Goal: Task Accomplishment & Management: Manage account settings

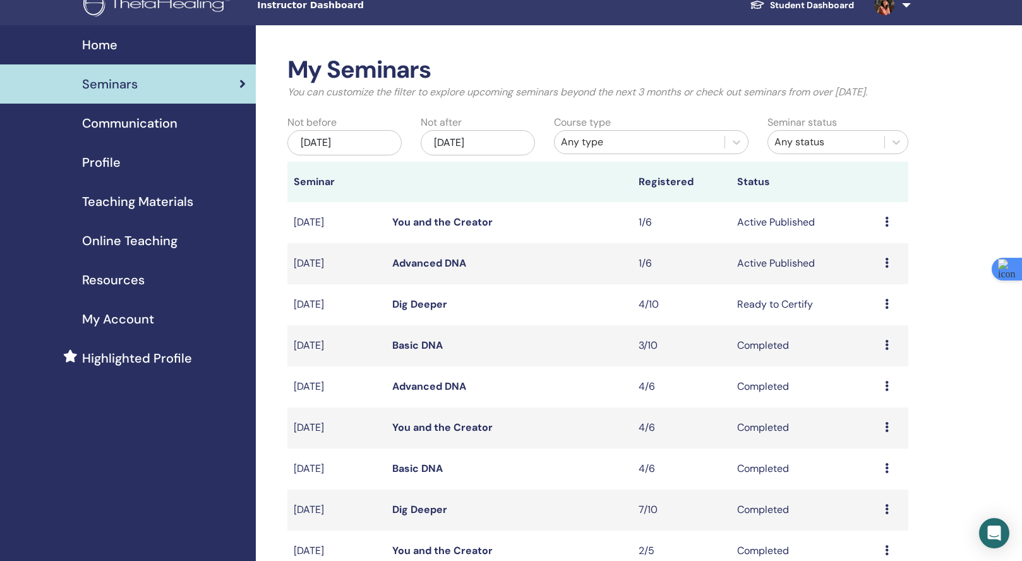
scroll to position [23, 0]
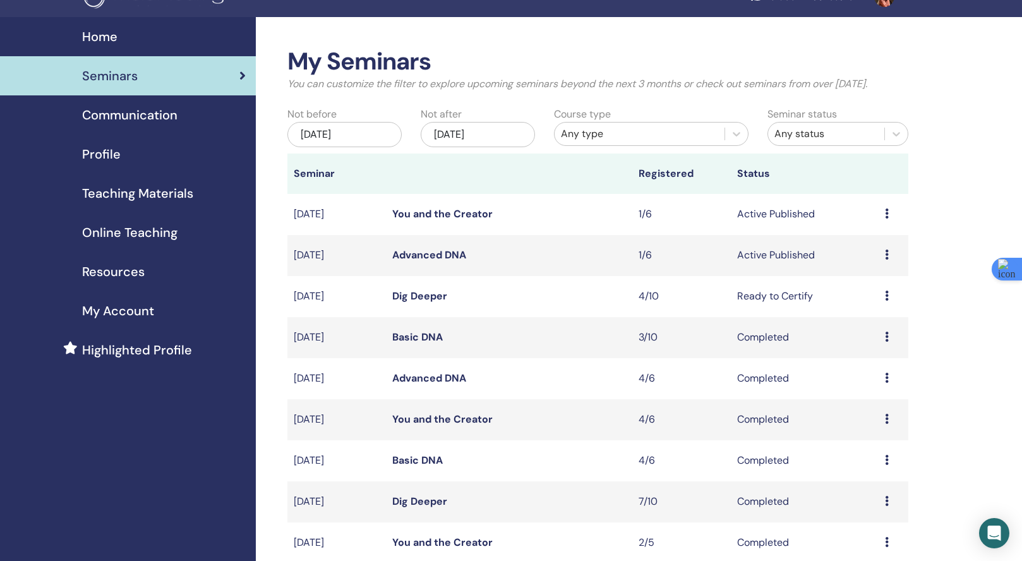
click at [453, 262] on link "Advanced DNA" at bounding box center [429, 254] width 74 height 13
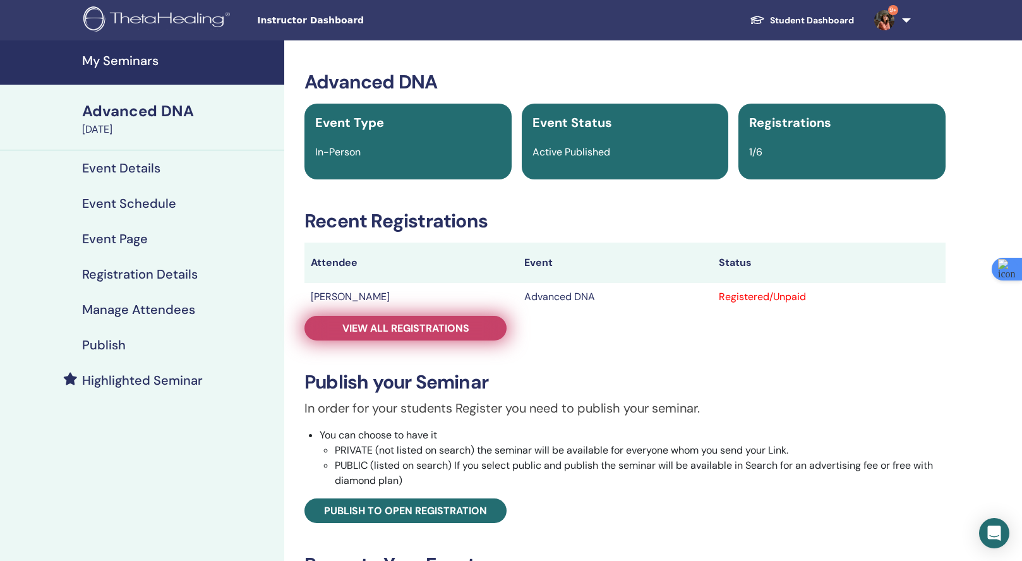
click at [422, 326] on span "View all registrations" at bounding box center [405, 328] width 127 height 13
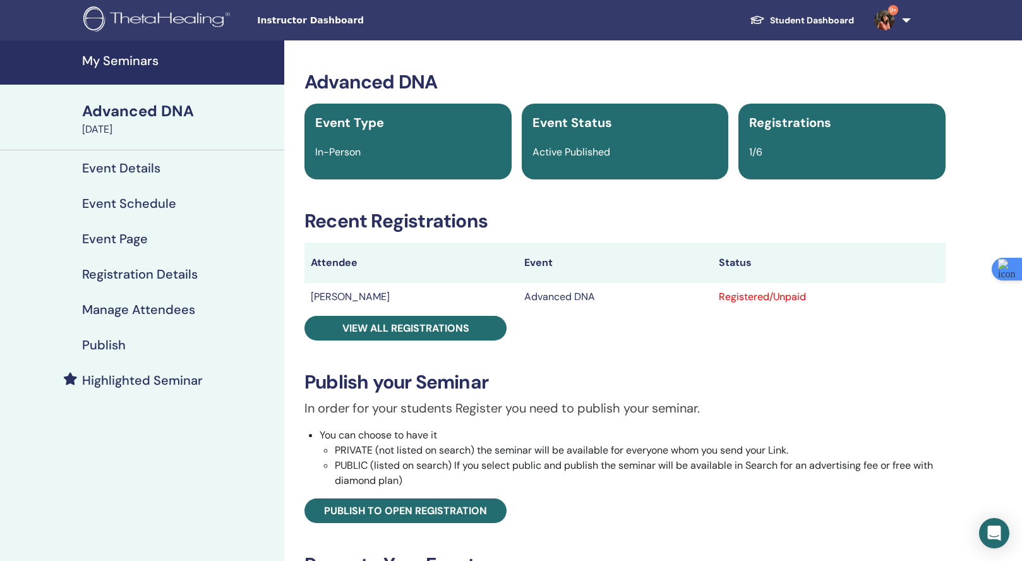
click at [339, 298] on td "[PERSON_NAME]" at bounding box center [411, 297] width 214 height 28
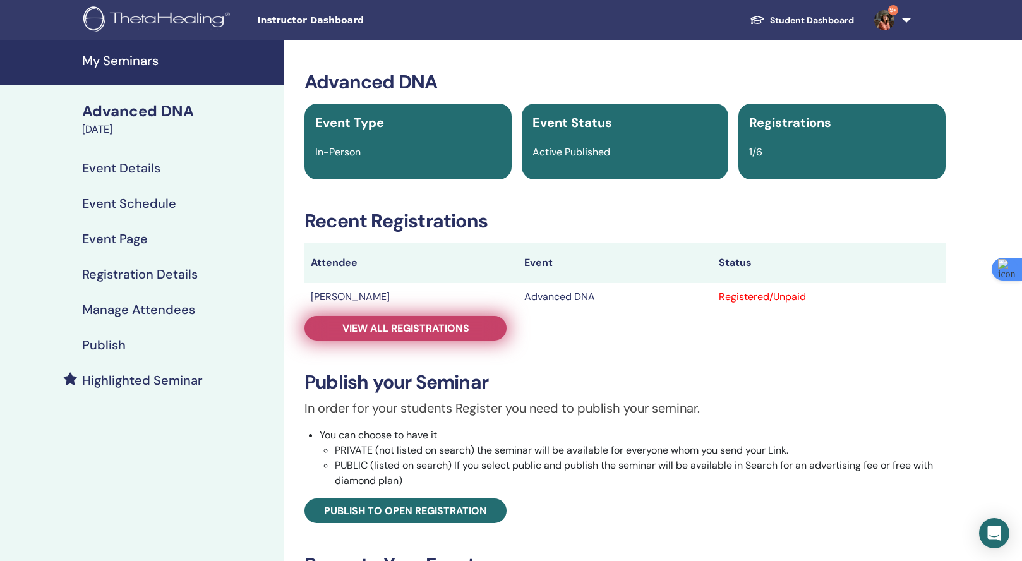
click at [375, 326] on span "View all registrations" at bounding box center [405, 328] width 127 height 13
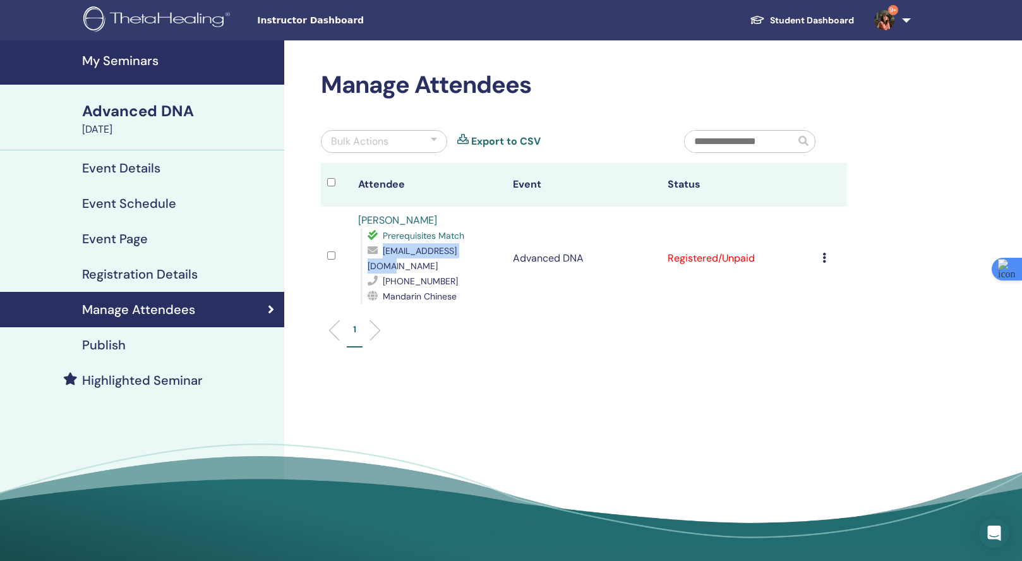
drag, startPoint x: 493, startPoint y: 253, endPoint x: 383, endPoint y: 251, distance: 109.9
click at [383, 251] on div "[EMAIL_ADDRESS][DOMAIN_NAME]" at bounding box center [434, 258] width 133 height 30
copy span "[EMAIL_ADDRESS][DOMAIN_NAME]"
click at [130, 310] on h4 "Manage Attendees" at bounding box center [138, 309] width 113 height 15
click at [129, 118] on div "Advanced DNA" at bounding box center [179, 110] width 195 height 21
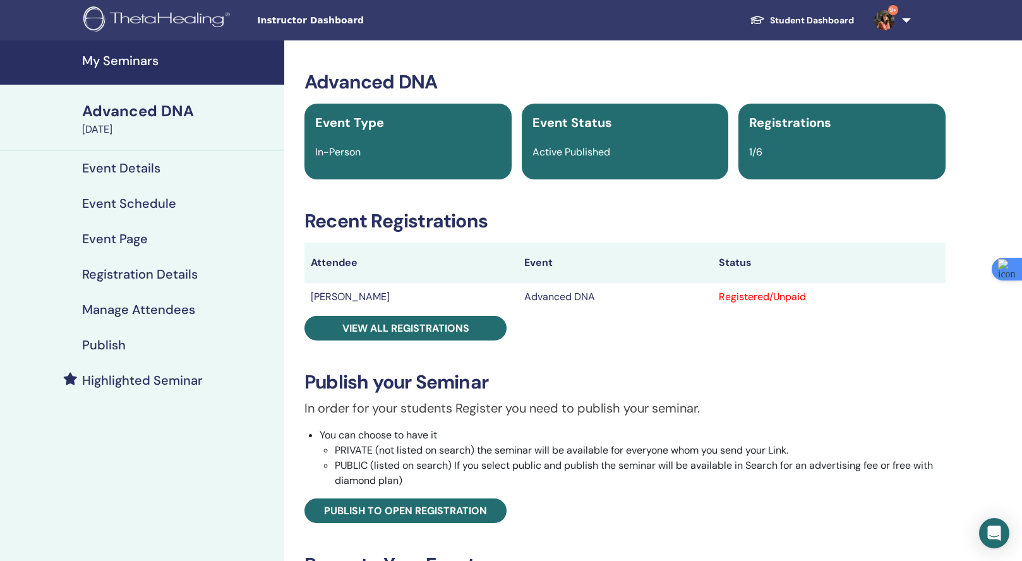
click at [131, 76] on link "My Seminars" at bounding box center [142, 62] width 284 height 44
